Goal: Communication & Community: Answer question/provide support

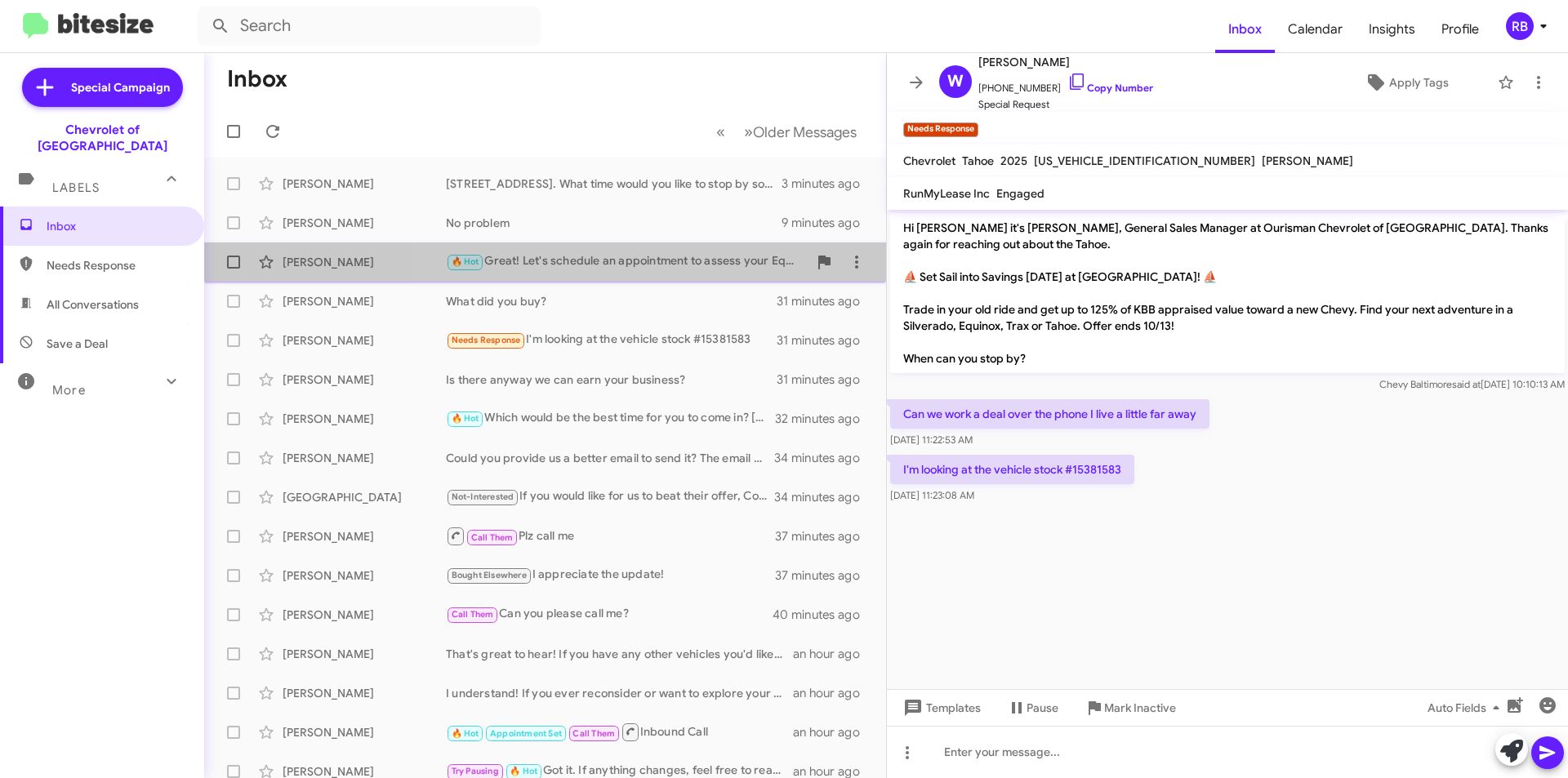
click at [671, 263] on div "🔥 Hot Great! Let's schedule an appointment to assess your Equinox and discuss t…" at bounding box center [627, 261] width 361 height 19
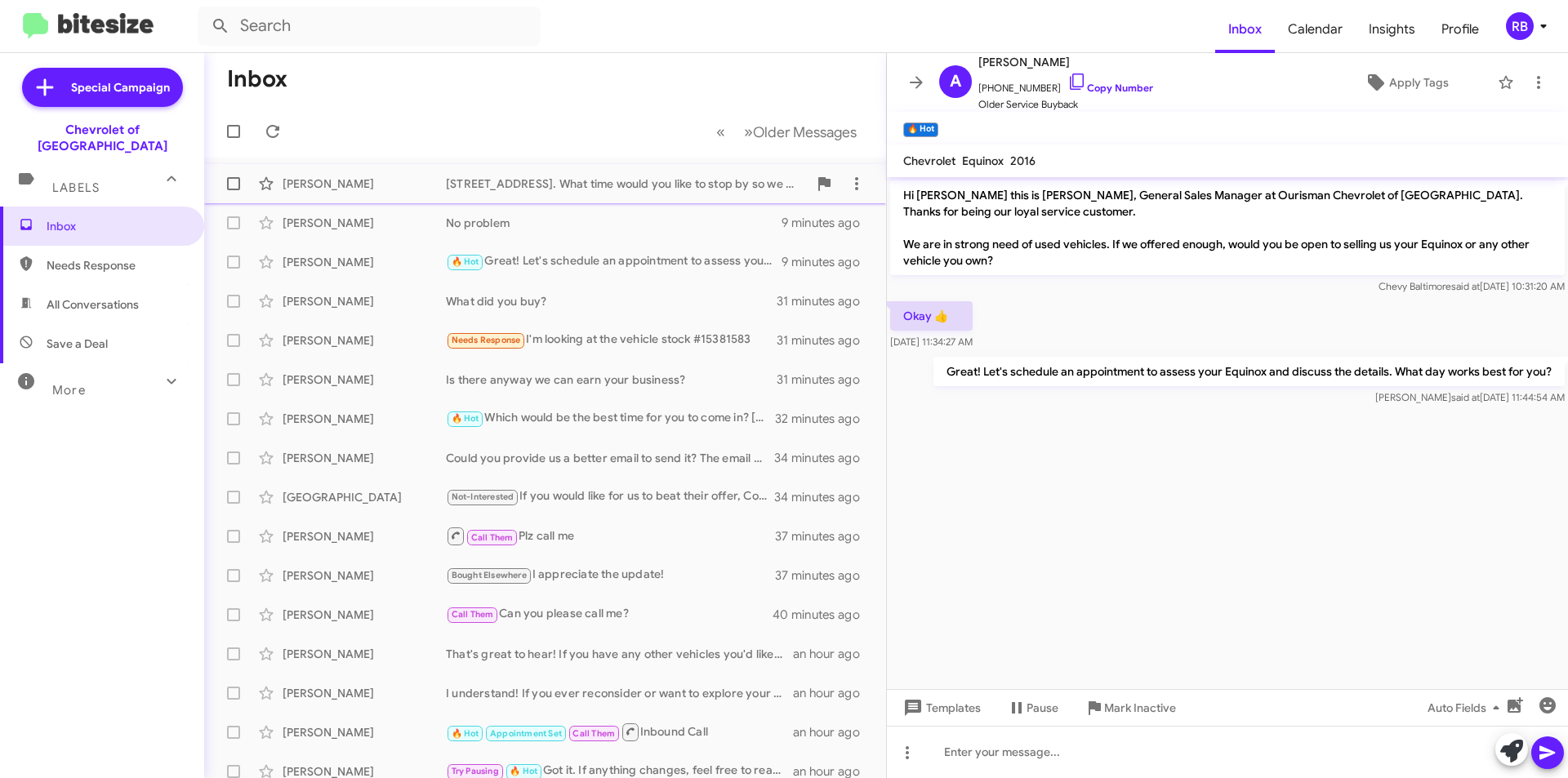
click at [666, 189] on div "[STREET_ADDRESS]. What time would you like to stop by so we can have the vehicl…" at bounding box center [627, 183] width 361 height 17
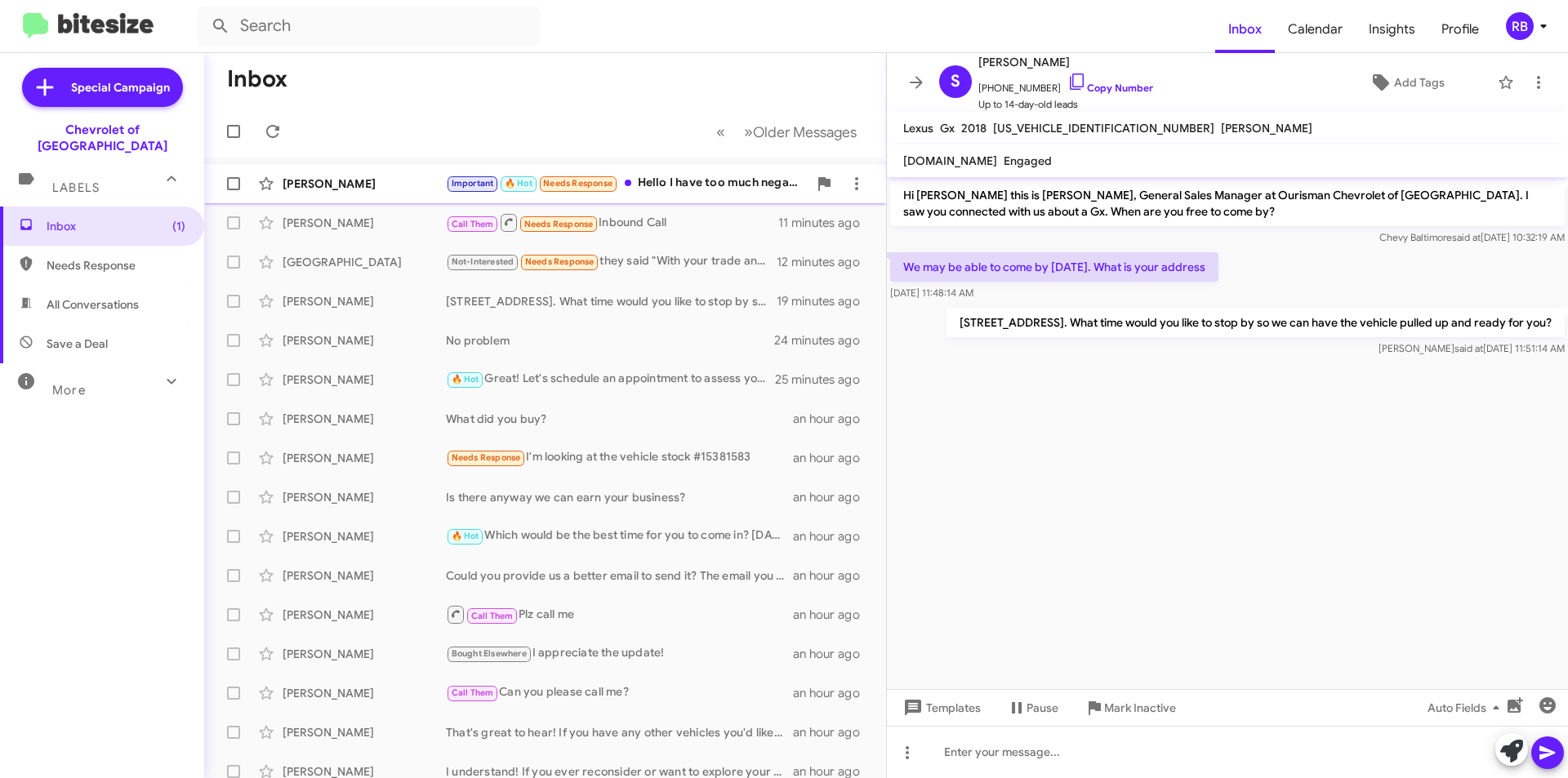
click at [402, 189] on div "[PERSON_NAME]" at bounding box center [364, 183] width 163 height 17
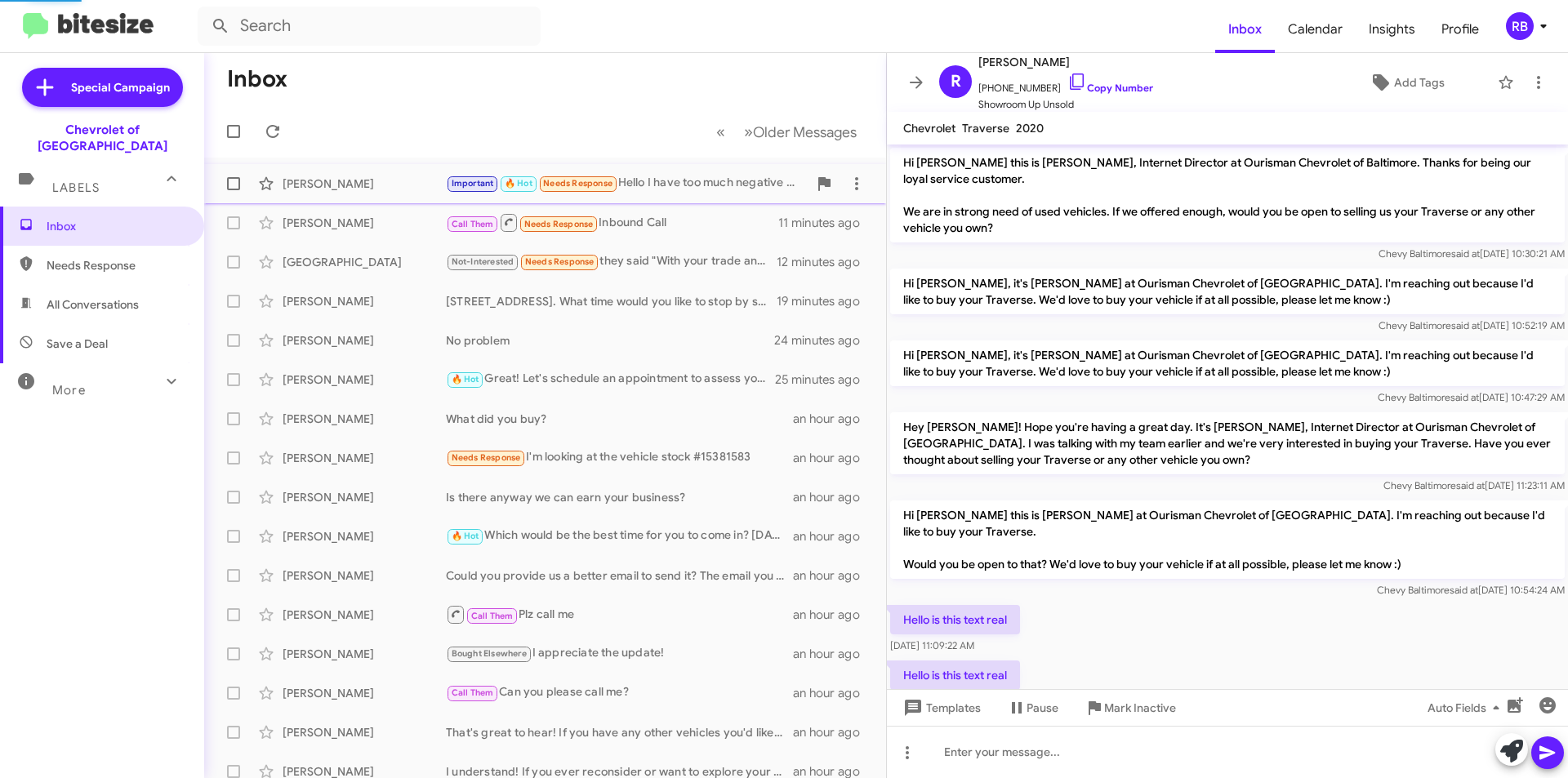
scroll to position [816, 0]
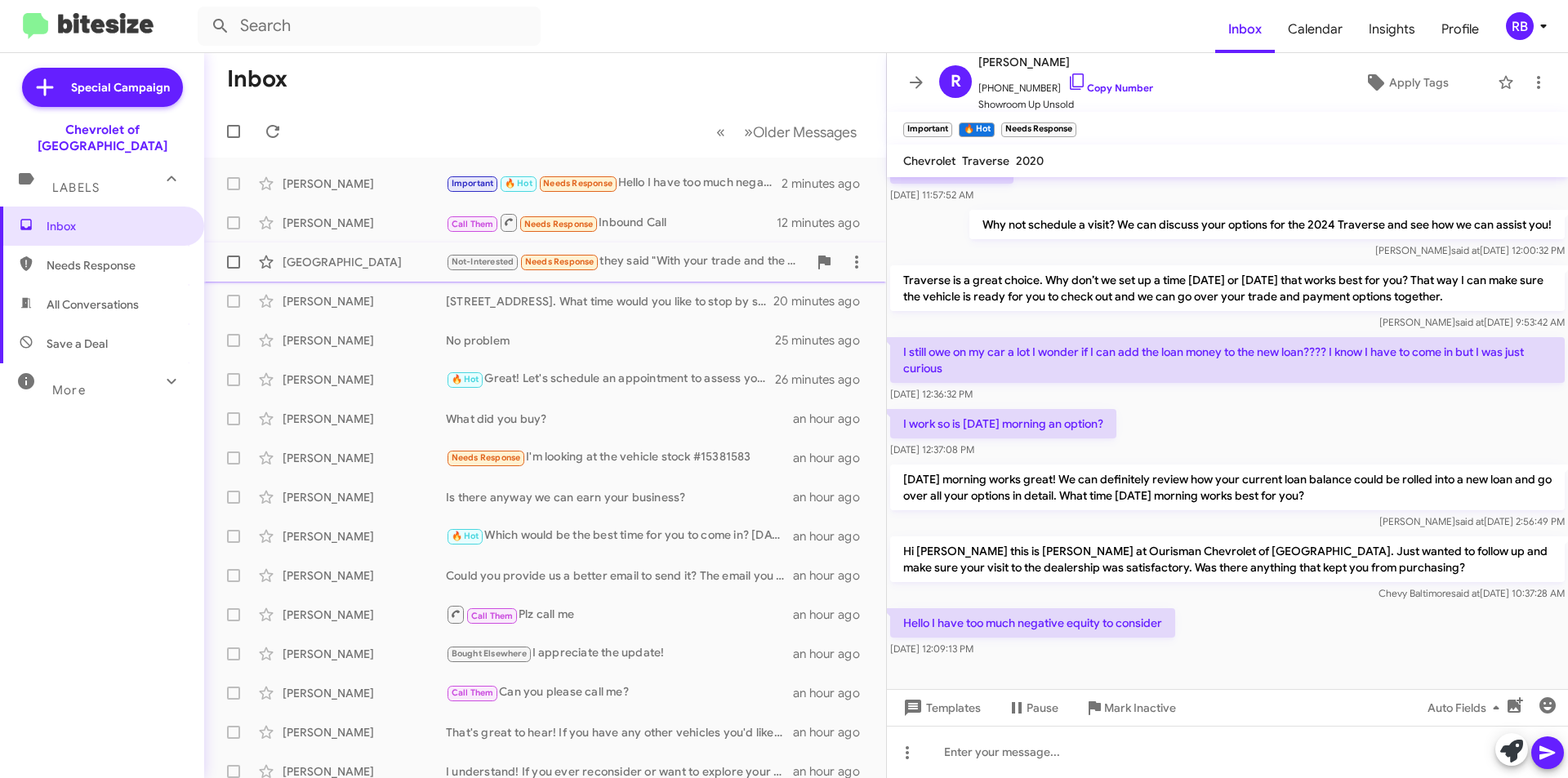
click at [682, 261] on div "Not-Interested Needs Response they said "With your trade and the tax savings yo…" at bounding box center [627, 261] width 361 height 19
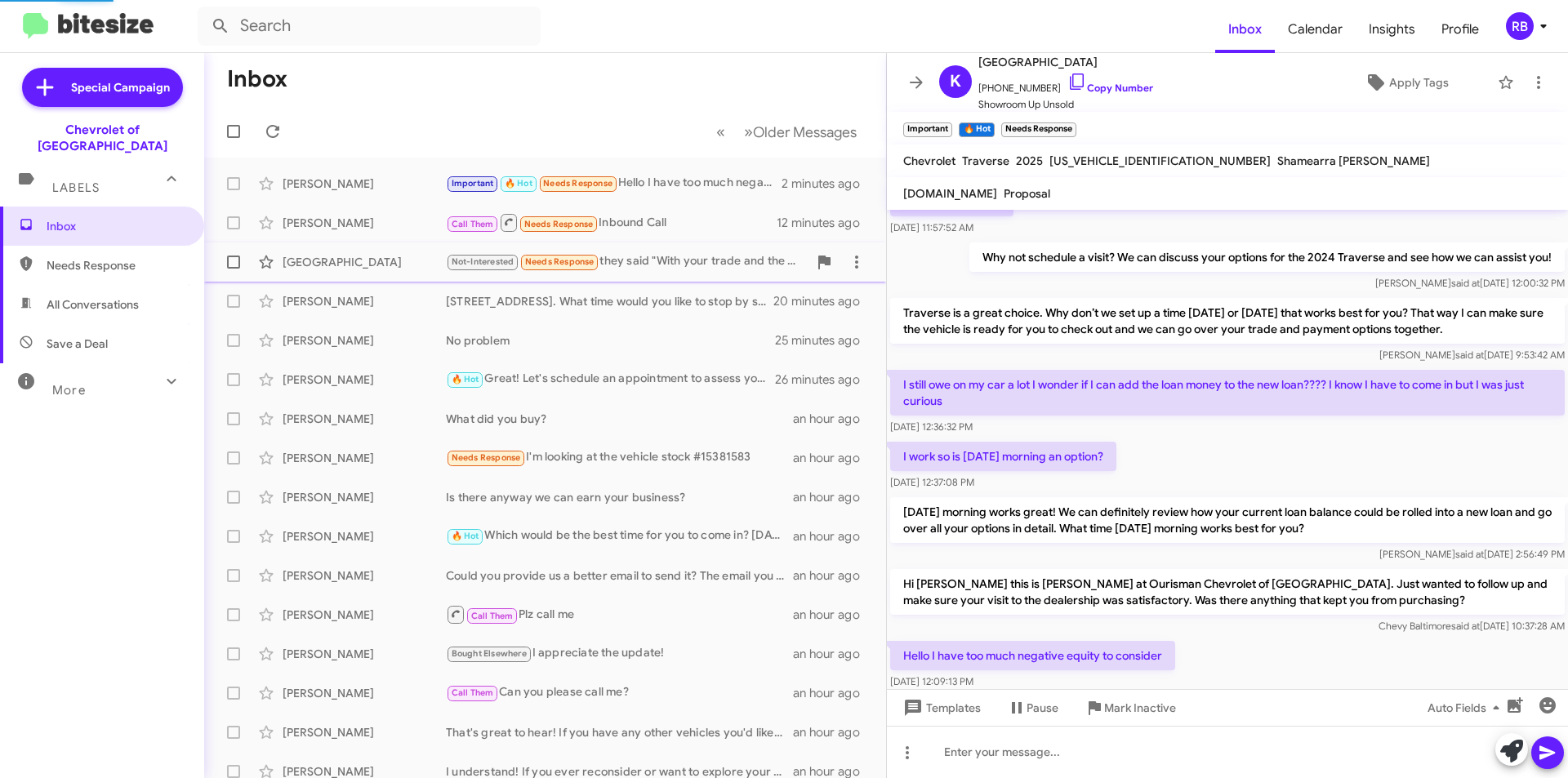
scroll to position [43, 0]
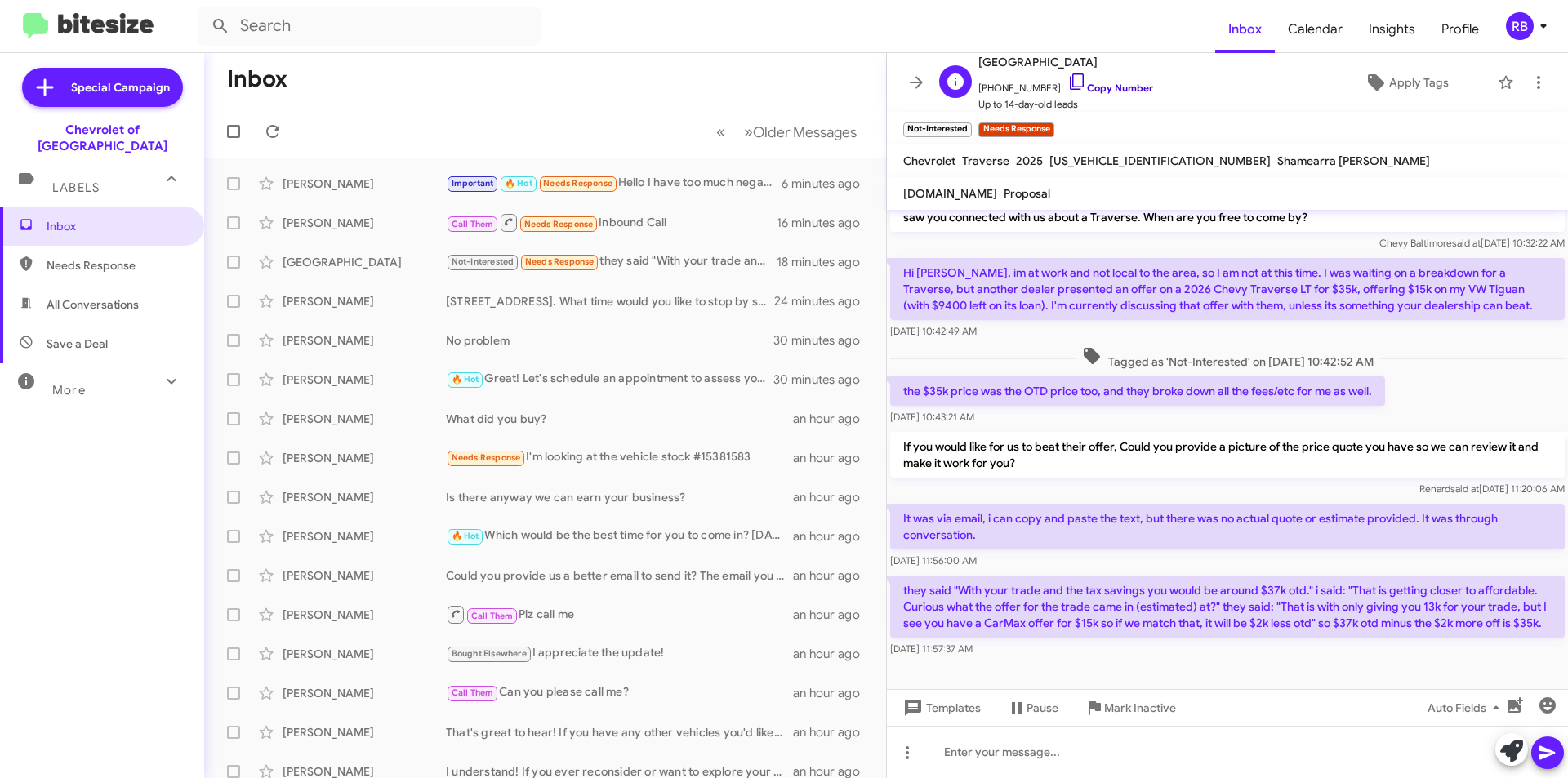
click at [1104, 90] on link "Copy Number" at bounding box center [1110, 88] width 85 height 12
click at [1115, 90] on link "Copy Number" at bounding box center [1110, 88] width 85 height 12
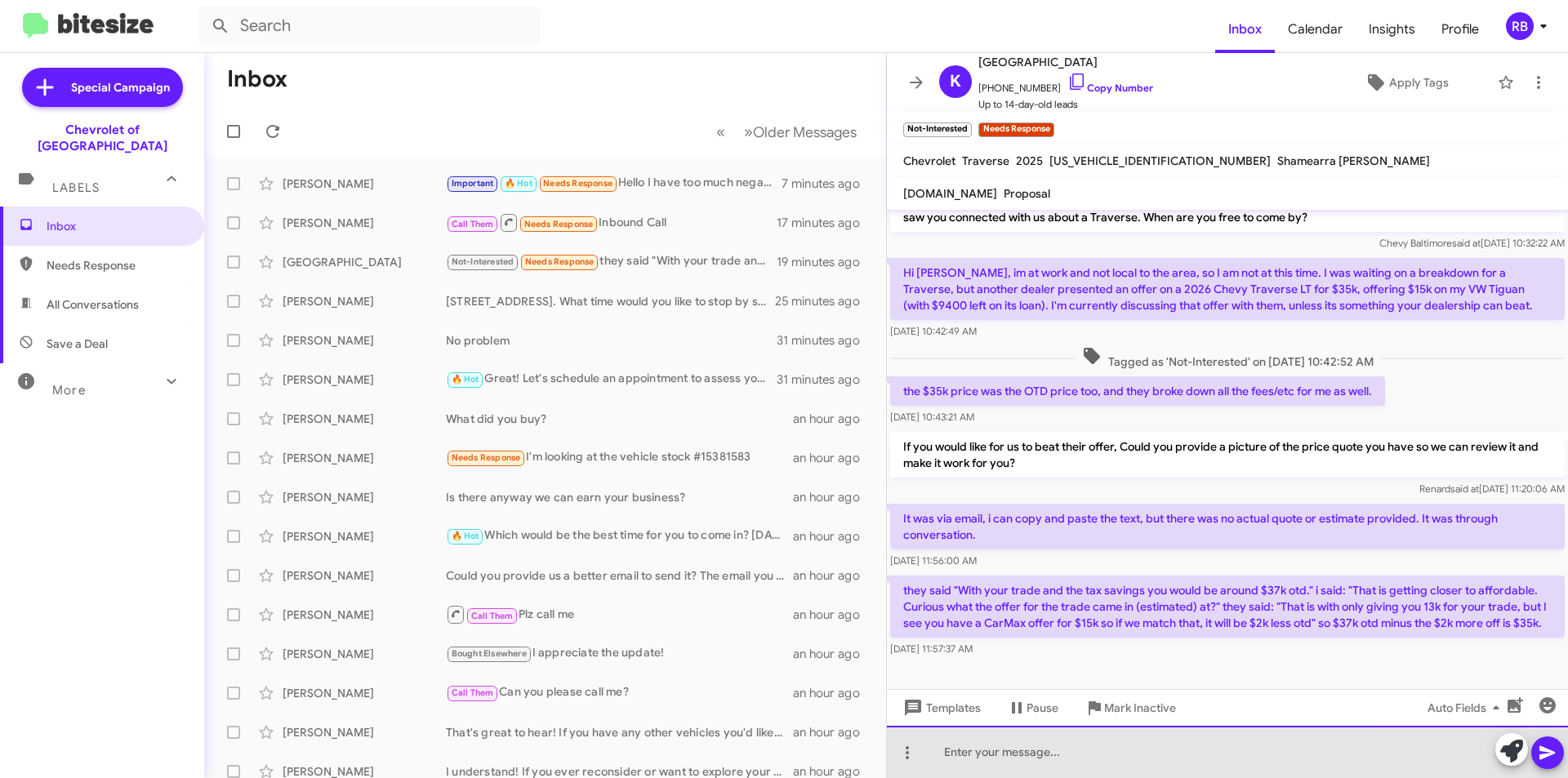
click at [956, 745] on div at bounding box center [1227, 752] width 681 height 52
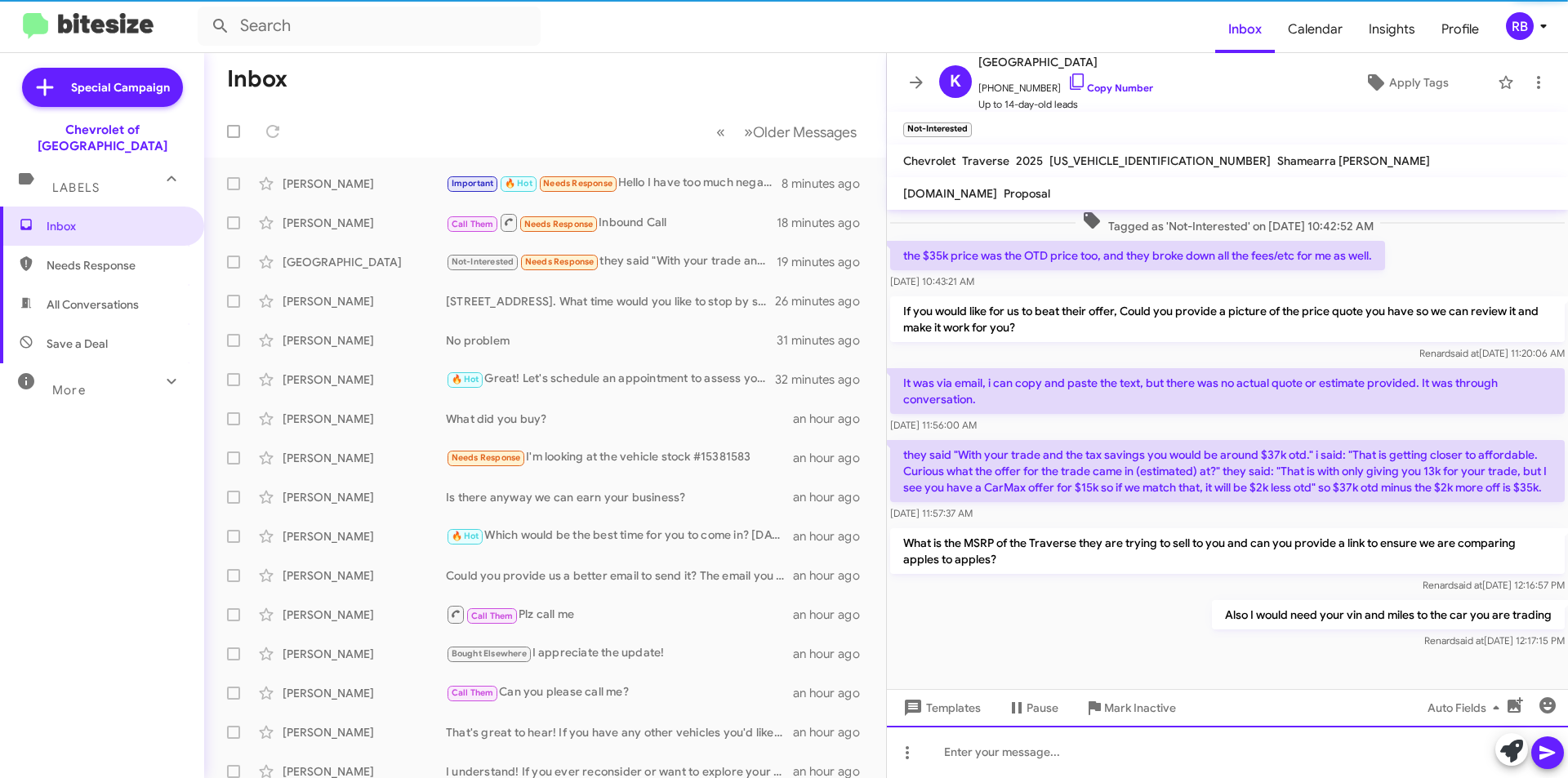
scroll to position [179, 0]
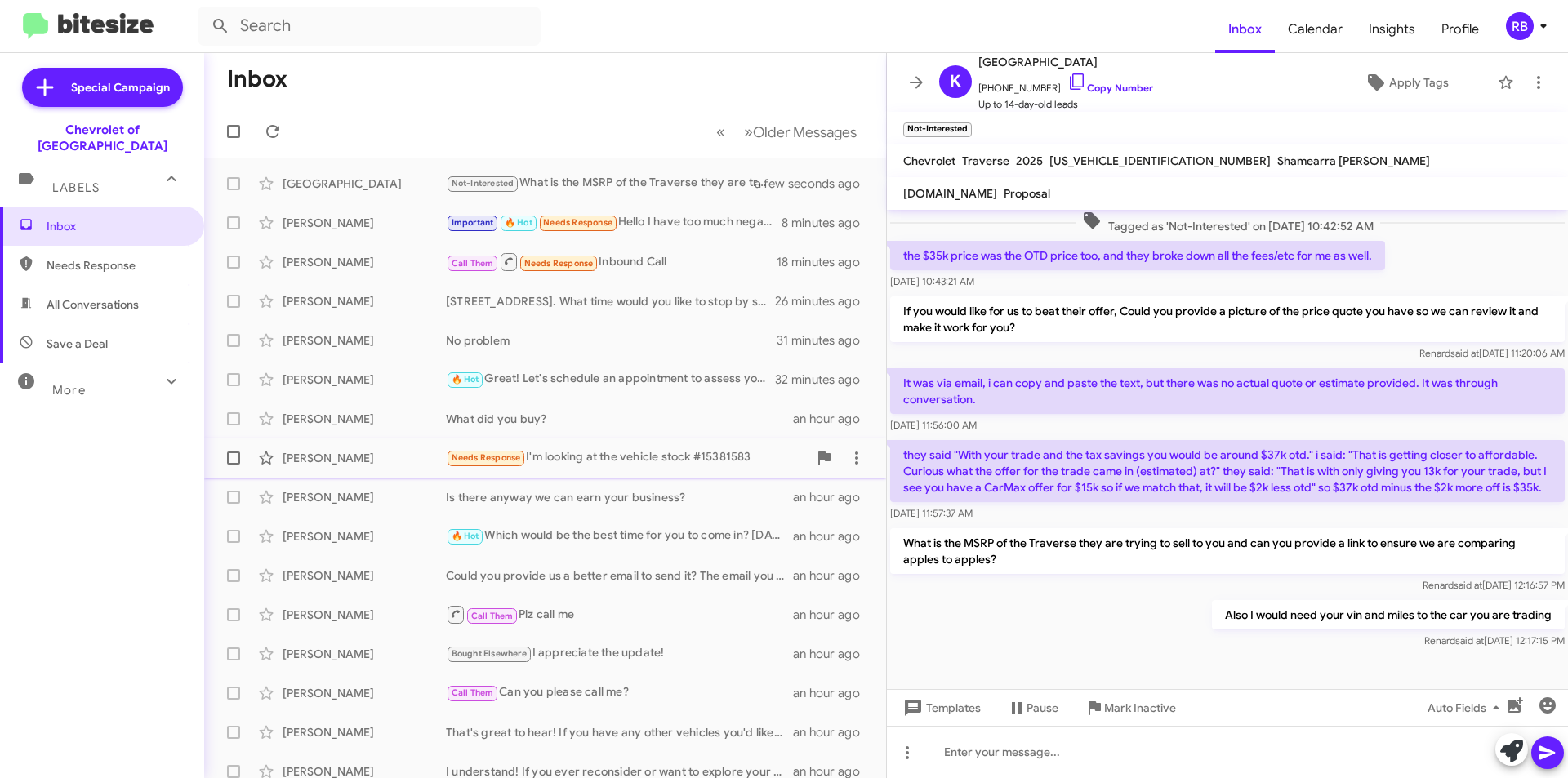
click at [658, 459] on div "Needs Response I'm looking at the vehicle stock #15381583" at bounding box center [627, 457] width 361 height 19
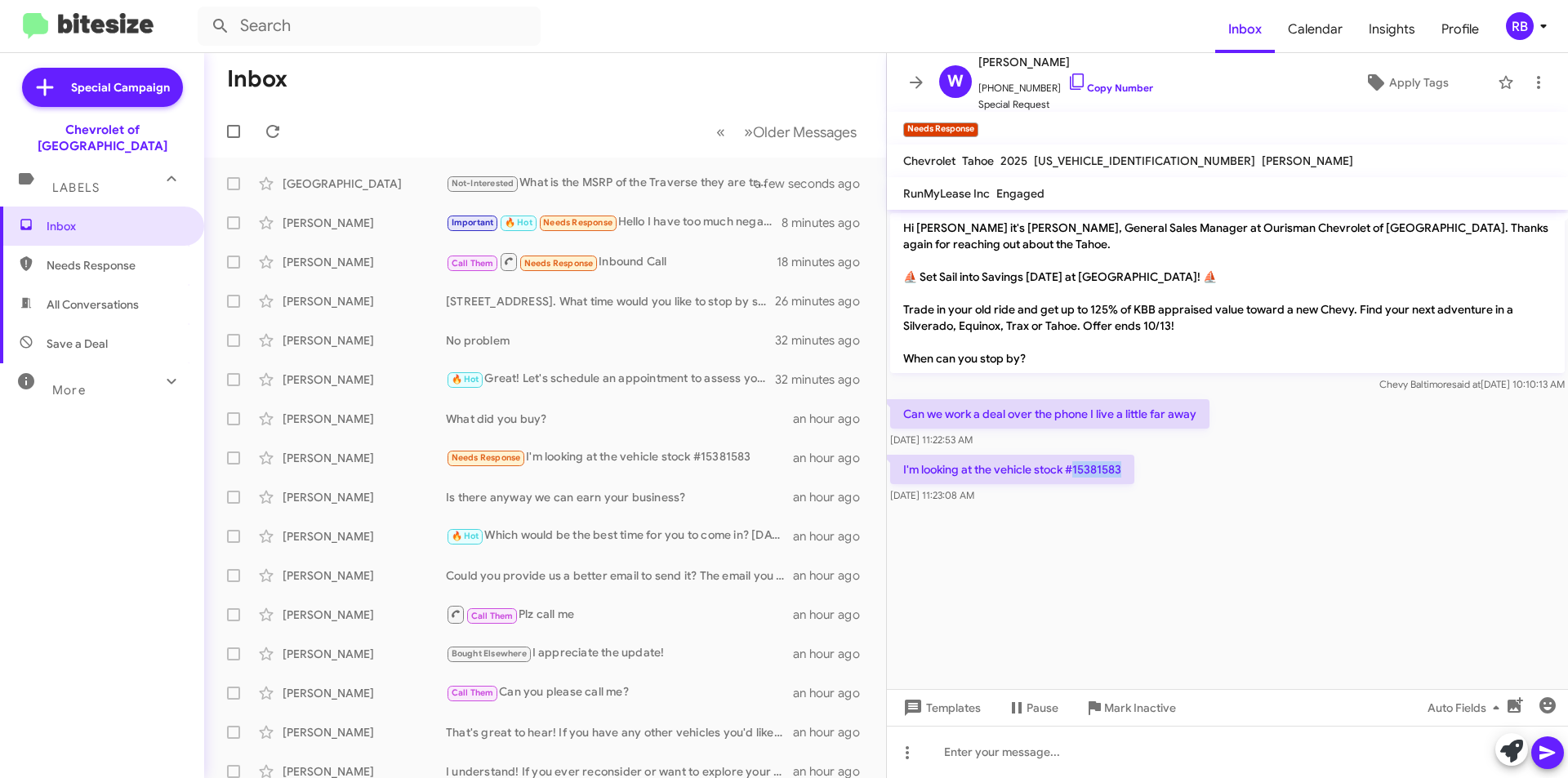
drag, startPoint x: 1076, startPoint y: 468, endPoint x: 1126, endPoint y: 469, distance: 50.0
click at [1126, 469] on p "I'm looking at the vehicle stock #15381583" at bounding box center [1012, 469] width 244 height 29
copy p "15381583"
click at [1102, 92] on link "Copy Number" at bounding box center [1110, 88] width 85 height 12
copy p "15381583"
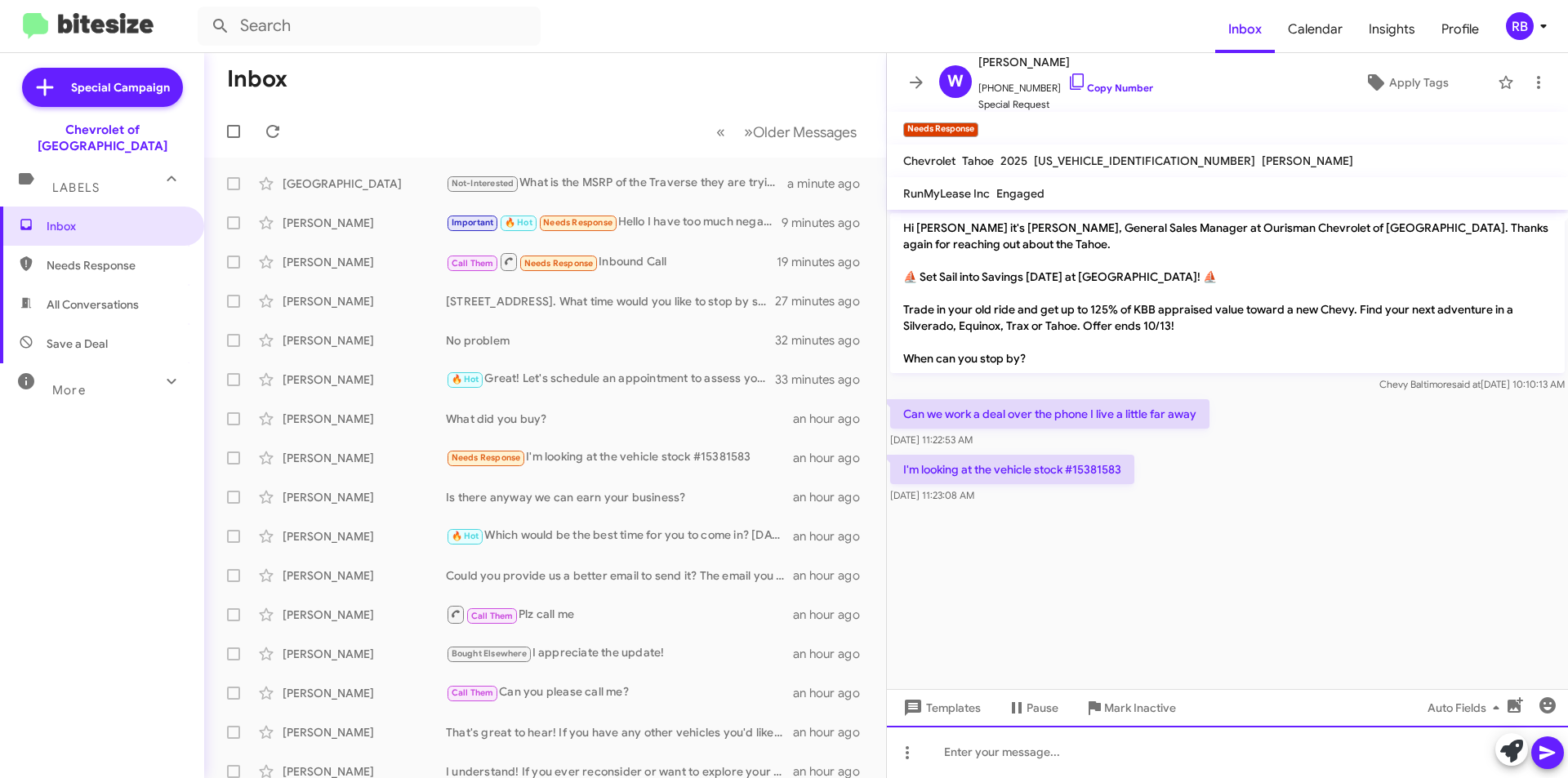
click at [965, 749] on div at bounding box center [1227, 752] width 681 height 52
